Goal: Task Accomplishment & Management: Manage account settings

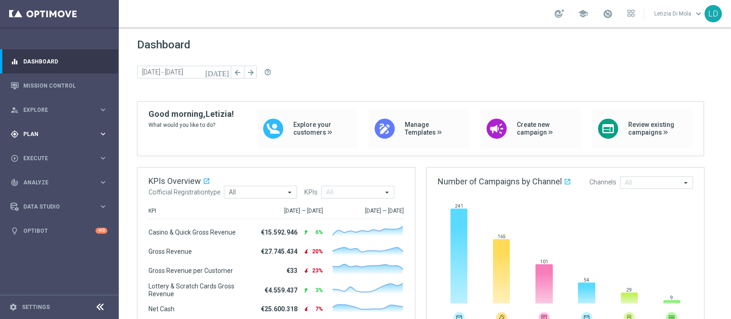
click at [73, 132] on span "Plan" at bounding box center [60, 134] width 75 height 5
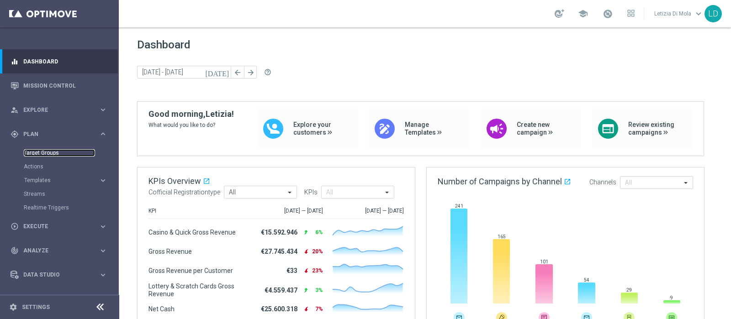
click at [34, 151] on link "Target Groups" at bounding box center [59, 152] width 71 height 7
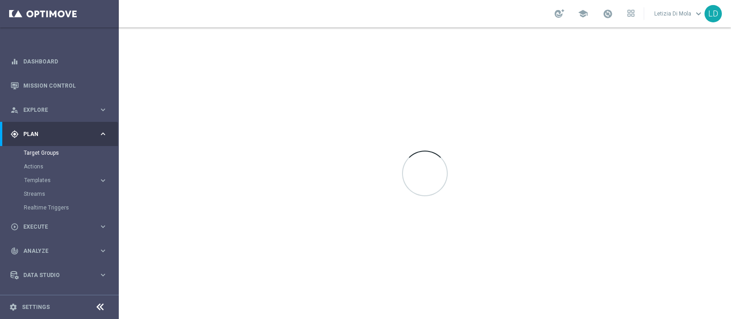
click at [615, 15] on div "school" at bounding box center [594, 14] width 80 height 16
click at [605, 16] on span at bounding box center [607, 14] width 10 height 10
